Goal: Check status

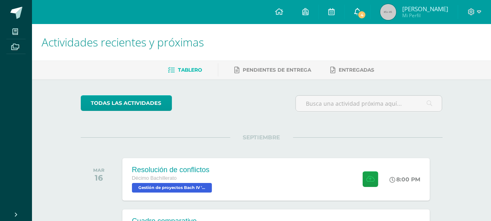
click at [370, 6] on link "4" at bounding box center [358, 12] width 26 height 24
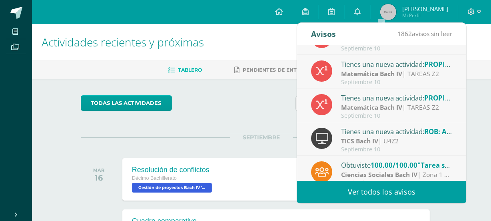
scroll to position [31, 0]
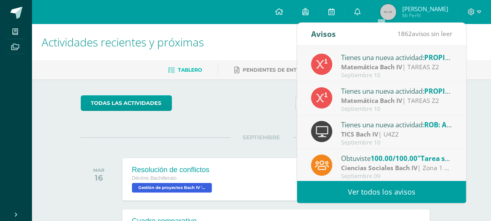
click at [415, 75] on div "Septiembre 10" at bounding box center [396, 75] width 111 height 7
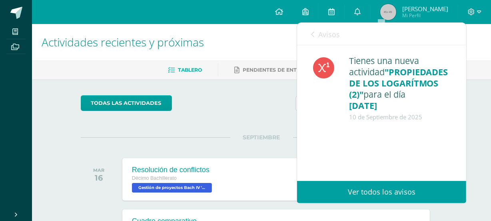
click at [331, 38] on span "Avisos" at bounding box center [329, 35] width 22 height 10
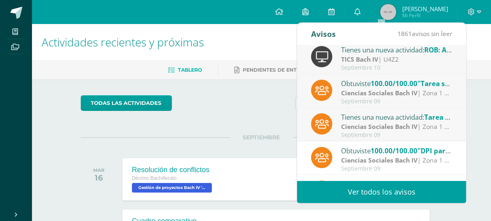
scroll to position [115, 0]
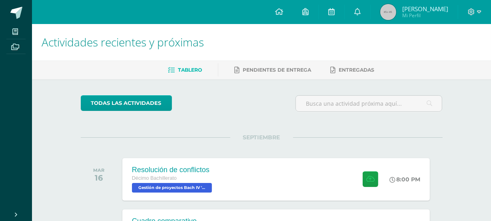
click at [265, 50] on h1 "Actividades recientes y próximas" at bounding box center [262, 42] width 440 height 36
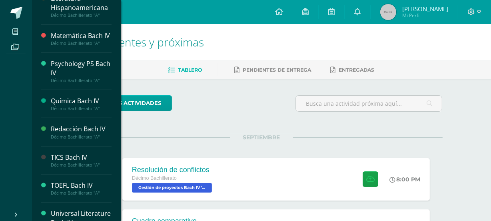
scroll to position [335, 0]
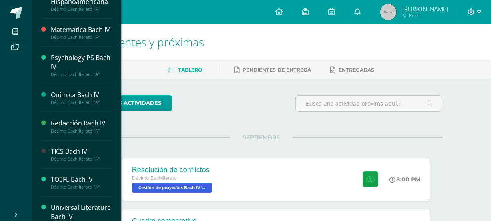
click at [69, 152] on div "TICS Bach IV" at bounding box center [81, 151] width 61 height 9
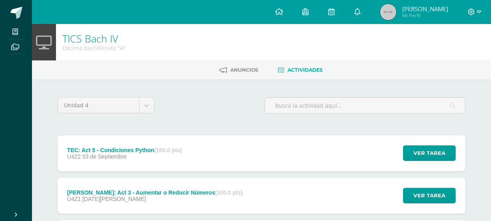
click at [196, 138] on div "TEC: Act 5 - Condiciones Python (100.0 pts) U4Z2 03 de Septiembre Ver tarea TEC…" at bounding box center [262, 153] width 408 height 36
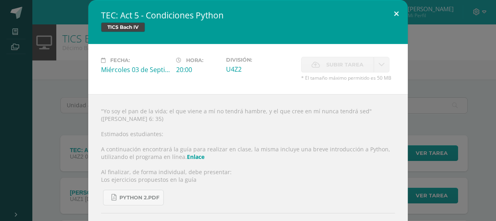
click at [398, 18] on button at bounding box center [396, 13] width 23 height 27
